Goal: Task Accomplishment & Management: Manage account settings

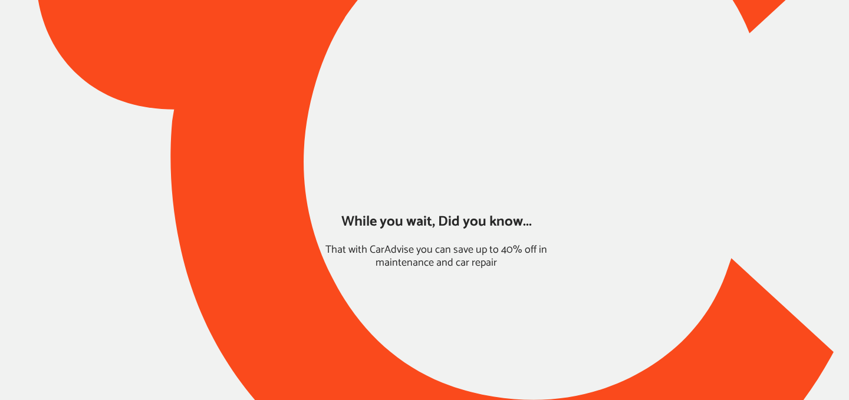
type input "*****"
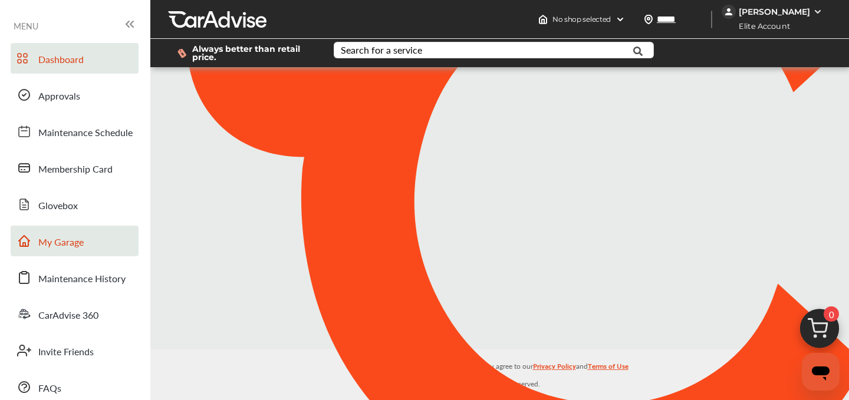
click at [61, 241] on span "My Garage" at bounding box center [60, 242] width 45 height 15
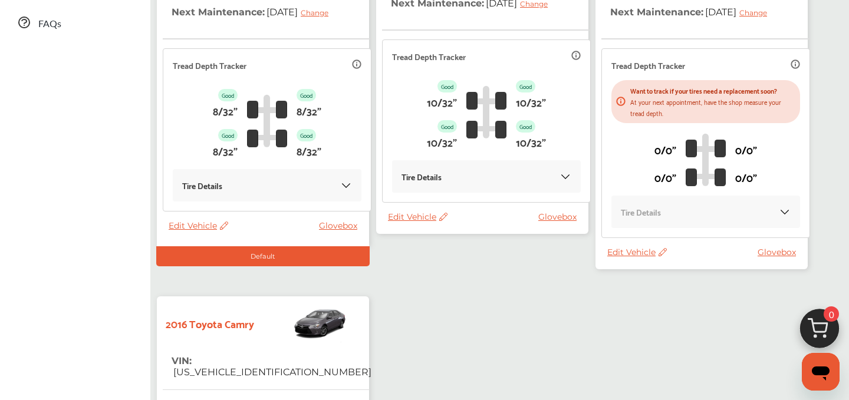
scroll to position [364, 0]
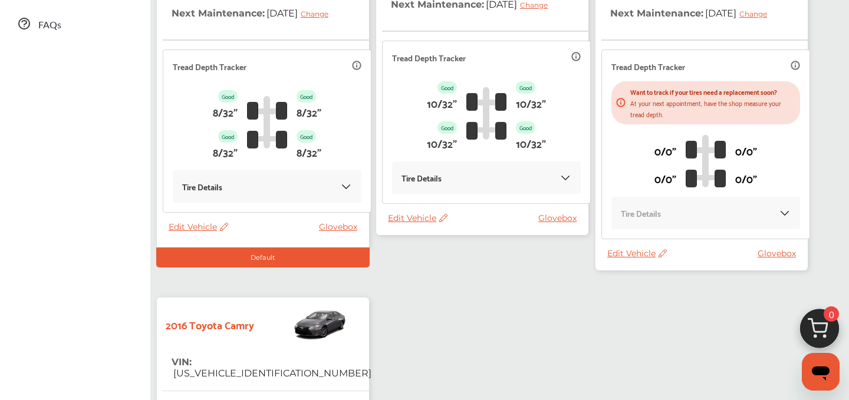
click at [423, 223] on span "Edit Vehicle" at bounding box center [418, 218] width 60 height 11
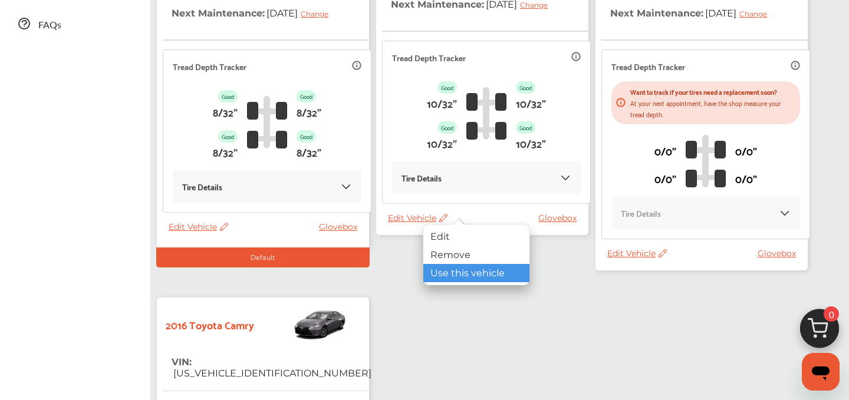
click at [452, 269] on div "Use this vehicle" at bounding box center [476, 273] width 106 height 18
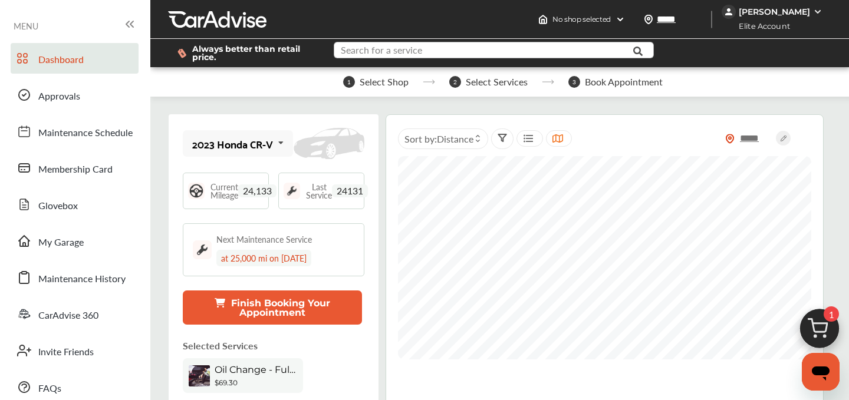
click at [447, 54] on input "text" at bounding box center [485, 51] width 300 height 18
